Goal: Task Accomplishment & Management: Manage account settings

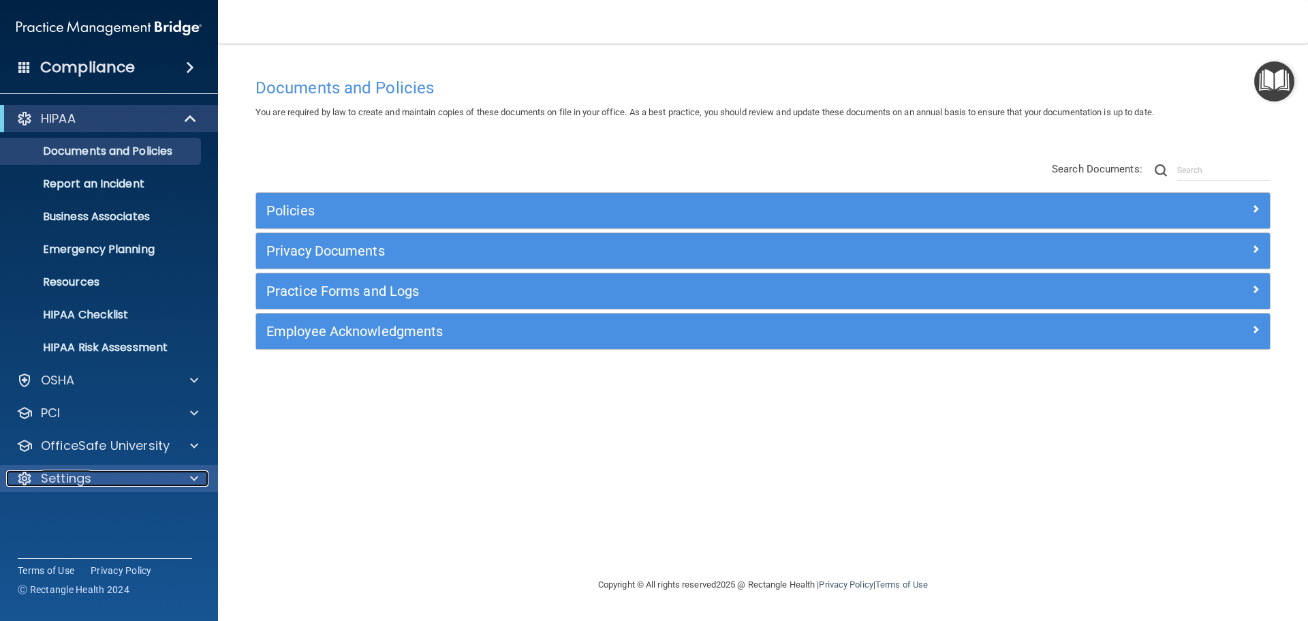
click at [96, 476] on div "Settings" at bounding box center [90, 478] width 169 height 16
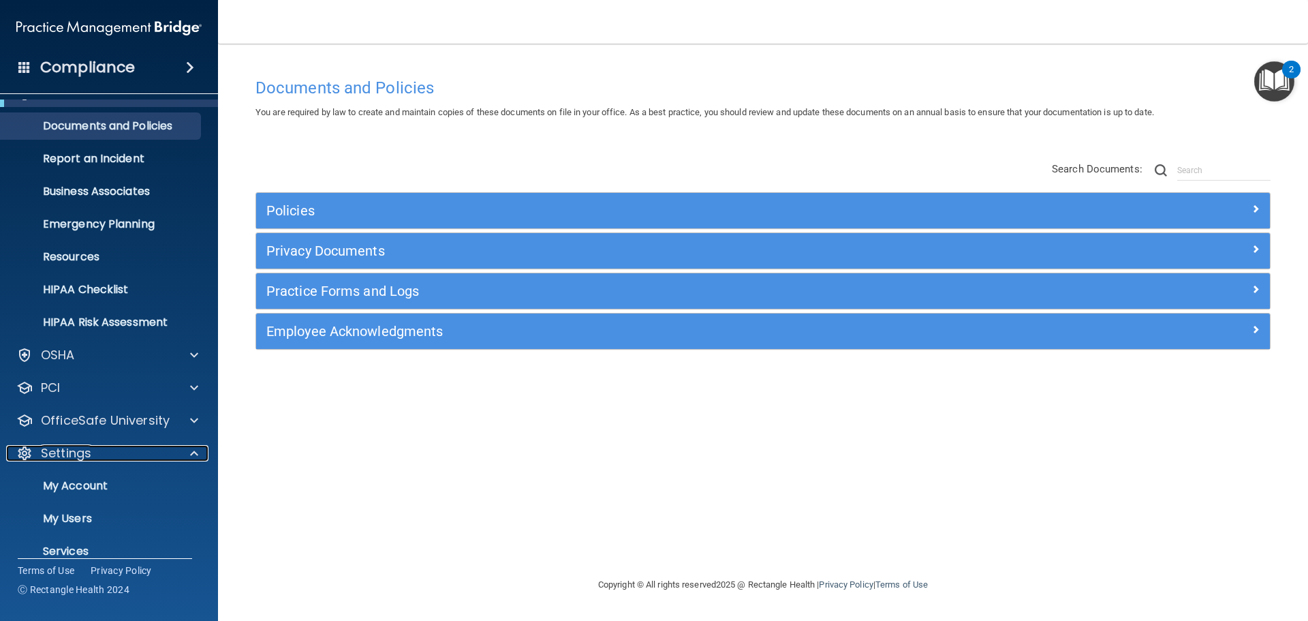
scroll to position [76, 0]
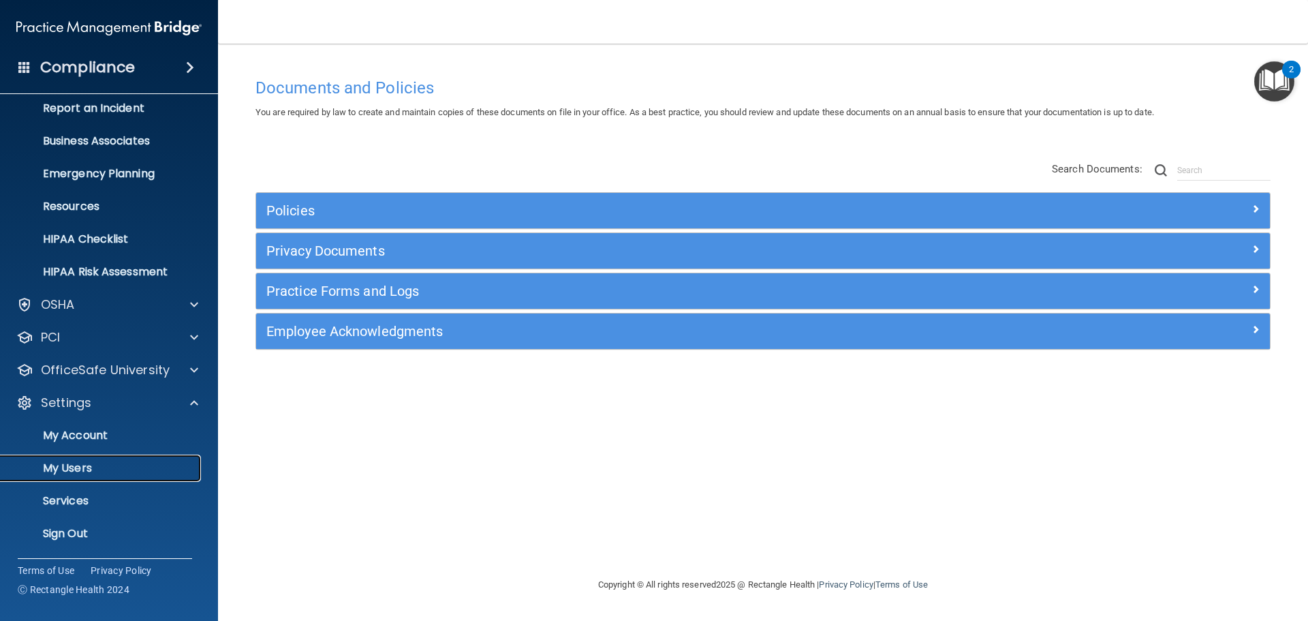
click at [79, 465] on p "My Users" at bounding box center [102, 468] width 186 height 14
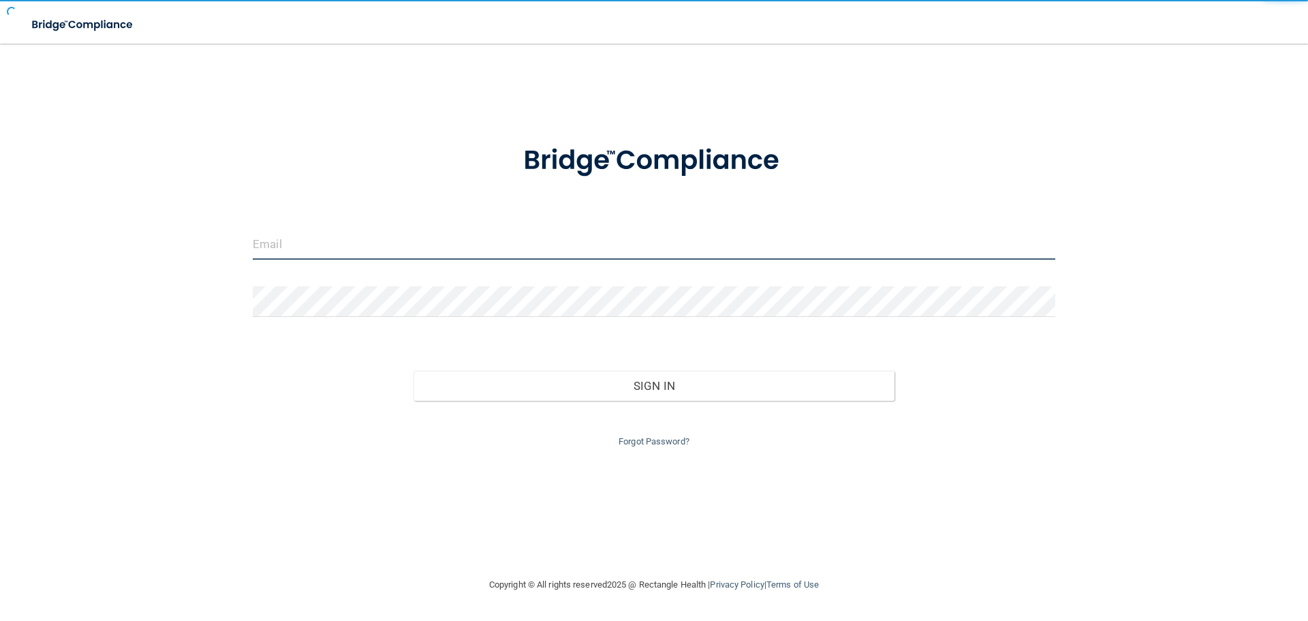
type input "[EMAIL_ADDRESS][DOMAIN_NAME]"
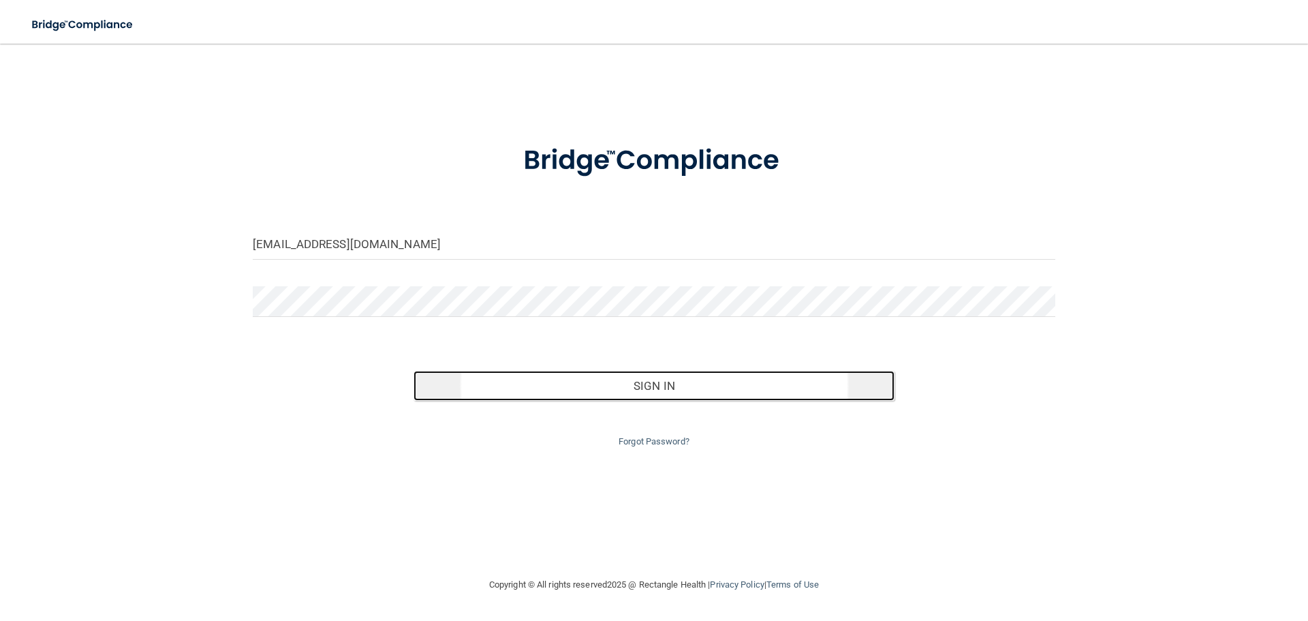
click at [657, 384] on button "Sign In" at bounding box center [655, 386] width 482 height 30
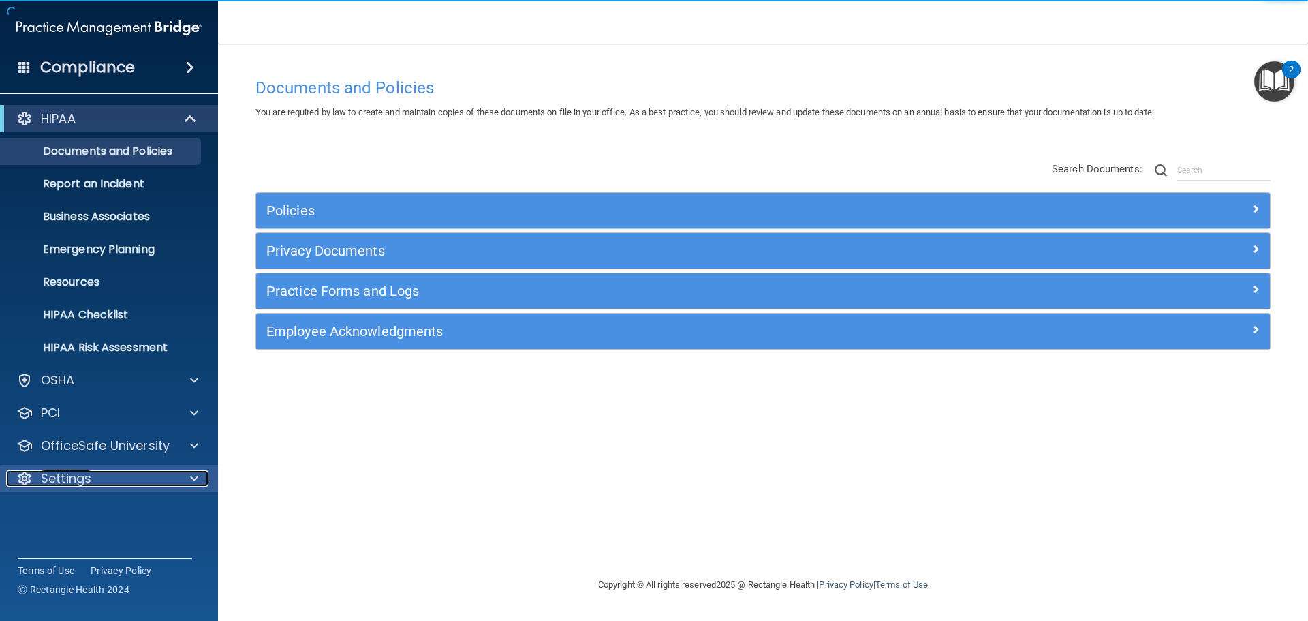
click at [72, 476] on p "Settings" at bounding box center [66, 478] width 50 height 16
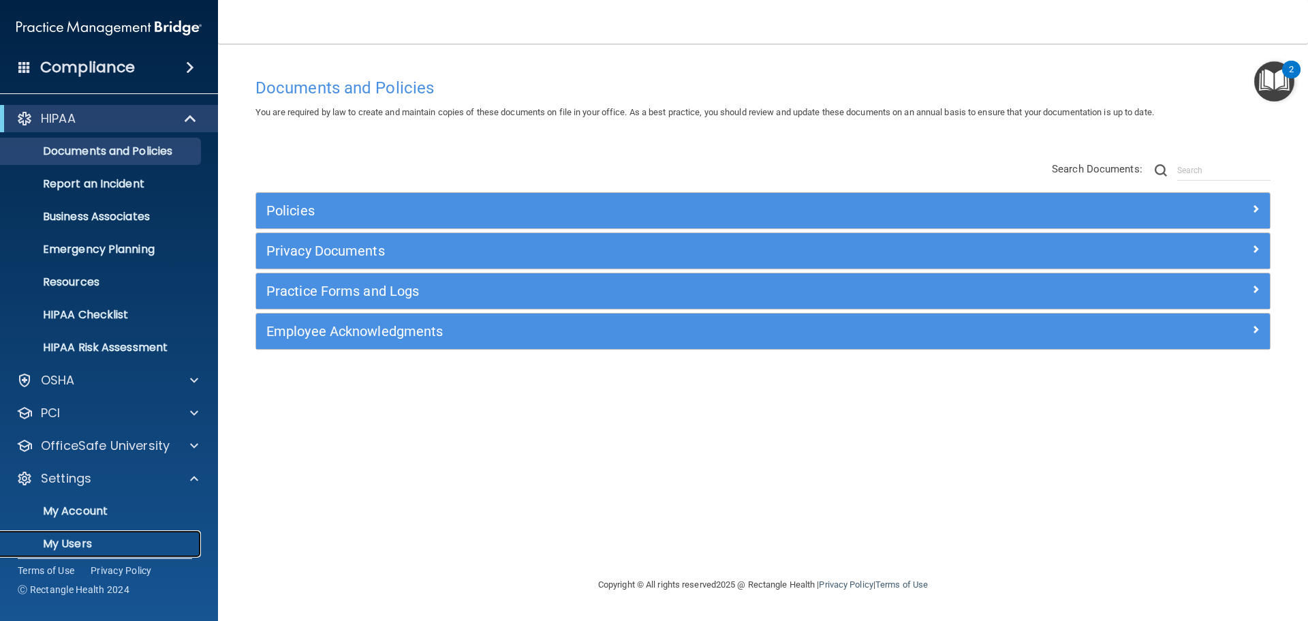
click at [88, 539] on p "My Users" at bounding box center [102, 544] width 186 height 14
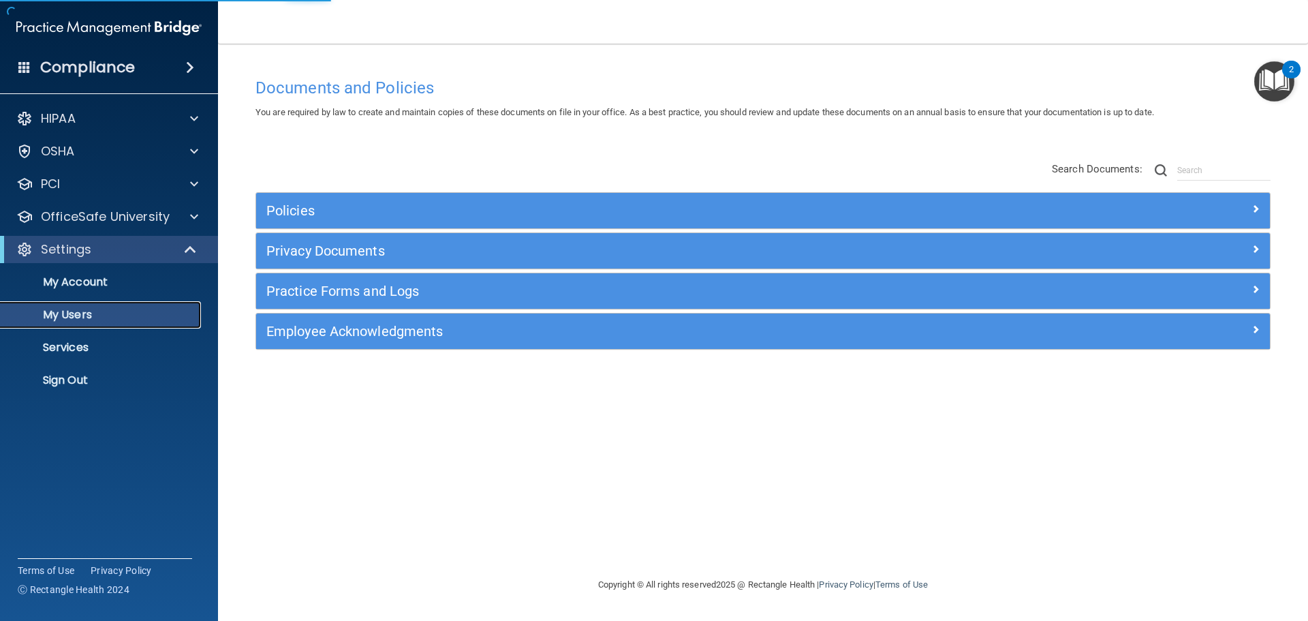
select select "20"
